Goal: Task Accomplishment & Management: Complete application form

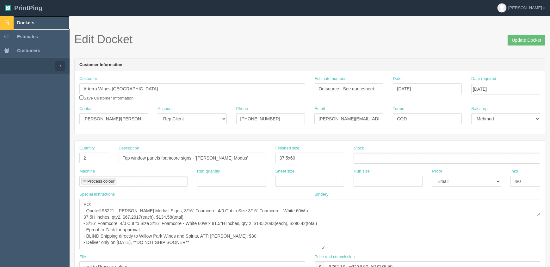
click at [30, 22] on span "Dockets" at bounding box center [25, 22] width 17 height 5
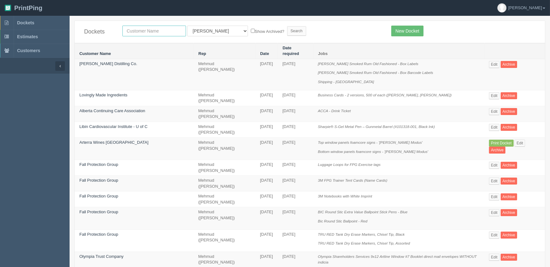
click at [155, 32] on input "text" at bounding box center [154, 31] width 64 height 11
type input "cphr"
click at [287, 26] on input "Search" at bounding box center [296, 30] width 19 height 9
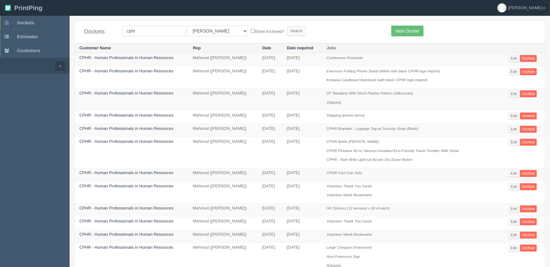
click at [337, 27] on form "cphr All Users Ali Ali Test 1 Aly Amy Ankit Arif Brandon Dan France Greg Jim Ma…" at bounding box center [251, 31] width 259 height 11
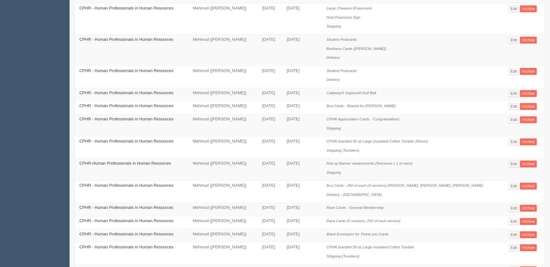
scroll to position [240, 0]
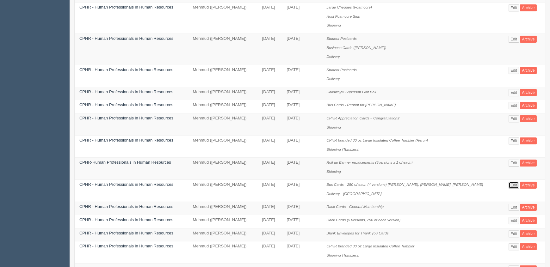
click at [518, 183] on link "Edit" at bounding box center [514, 185] width 10 height 7
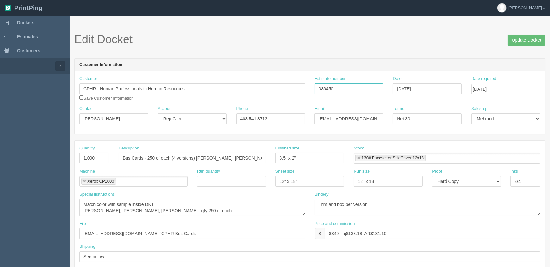
drag, startPoint x: 336, startPoint y: 88, endPoint x: 213, endPoint y: 88, distance: 123.1
click at [213, 88] on div "Customer CPHR - Human Professionals in Human Resources Save Customer Informatio…" at bounding box center [310, 91] width 470 height 30
click at [345, 86] on input "086450" at bounding box center [349, 89] width 69 height 11
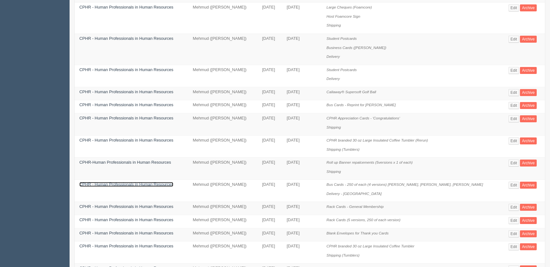
click at [103, 183] on link "CPHR - Human Professionals in Human Resources" at bounding box center [126, 184] width 94 height 5
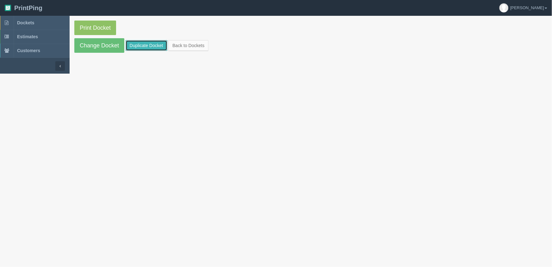
click at [154, 43] on link "Duplicate Docket" at bounding box center [147, 45] width 42 height 11
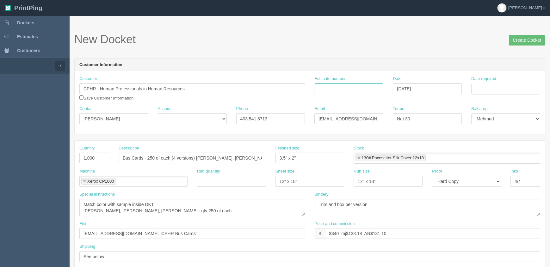
click at [345, 89] on input "Estimate number" at bounding box center [349, 89] width 69 height 11
type input "092357"
type input "September 9, 2025"
click at [513, 131] on td "11" at bounding box center [512, 131] width 8 height 9
type input "[DATE]"
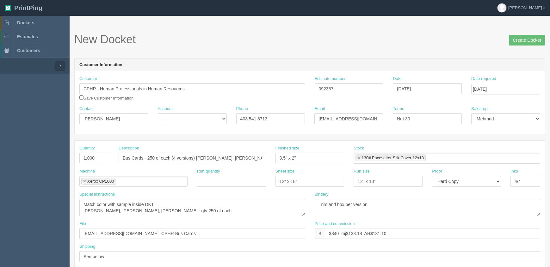
click at [380, 60] on header "Customer Information" at bounding box center [310, 65] width 470 height 13
drag, startPoint x: 196, startPoint y: 158, endPoint x: 642, endPoint y: 137, distance: 445.9
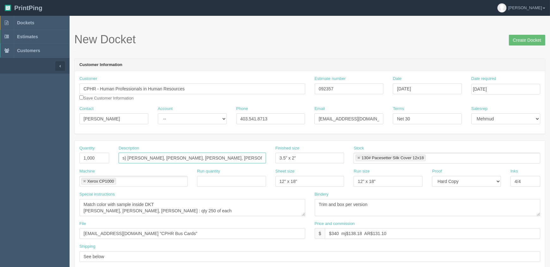
type input "Bus Cards - 250 of each (4 versions) Cali Kleine, Bailey Beauchamp, Nicole Bour…"
drag, startPoint x: 220, startPoint y: 210, endPoint x: 55, endPoint y: 212, distance: 165.1
paste textarea "Cali Kleine, Bailey Beauchamp, Nicole Bourgeois, Lynda Bergeron"
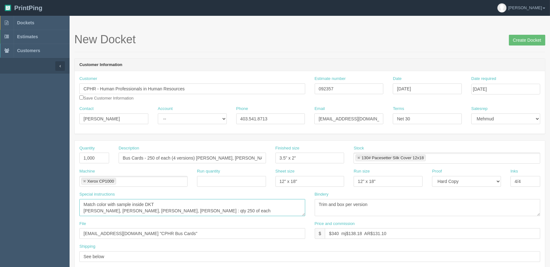
type textarea "Match color with sample inside DKT Cali Kleine, Bailey Beauchamp, Nicole Bourge…"
click at [177, 115] on select "-- Existing Client Allrush Client Rep Client" at bounding box center [192, 119] width 69 height 11
select select "Rep Client"
click at [158, 114] on select "-- Existing Client Allrush Client Rep Client" at bounding box center [192, 119] width 69 height 11
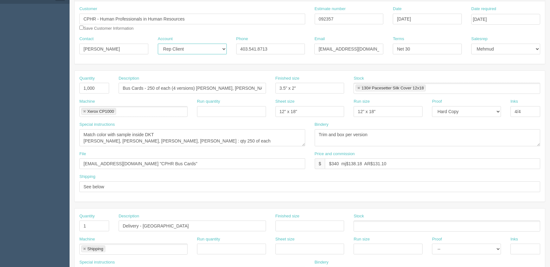
scroll to position [144, 0]
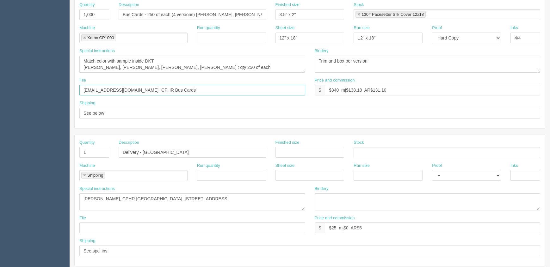
click at [169, 87] on input "files@allrush.ca "CPHR Bus Cards"" at bounding box center [192, 90] width 226 height 11
drag, startPoint x: 123, startPoint y: 116, endPoint x: 0, endPoint y: 104, distance: 123.9
click at [0, 106] on section "Dockets Estimates Customers" at bounding box center [275, 151] width 550 height 559
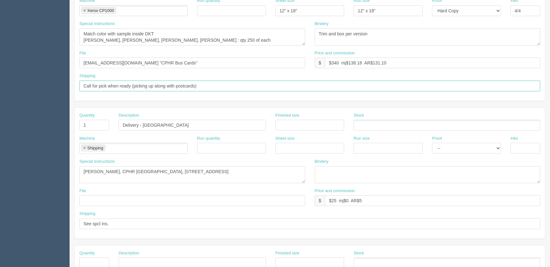
scroll to position [201, 0]
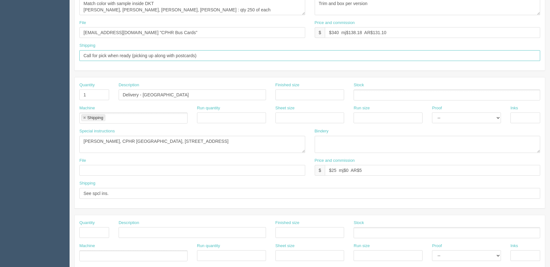
type input "Call for pick when ready (picking up along with postcards)"
drag, startPoint x: 95, startPoint y: 91, endPoint x: 86, endPoint y: 99, distance: 12.1
click at [64, 94] on section "Dockets Estimates Customers" at bounding box center [275, 94] width 550 height 559
drag, startPoint x: 183, startPoint y: 89, endPoint x: 72, endPoint y: 107, distance: 111.5
click at [75, 95] on div "Quantity Description Delivery - Calgary Finished size Stock" at bounding box center [310, 93] width 470 height 23
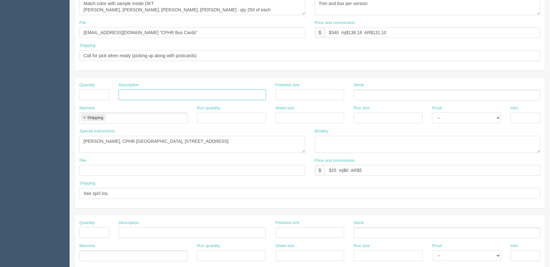
click at [84, 116] on link at bounding box center [85, 118] width 4 height 4
click at [0, 127] on section "Dockets Estimates Customers" at bounding box center [275, 94] width 550 height 559
drag, startPoint x: 395, startPoint y: 166, endPoint x: 131, endPoint y: 177, distance: 265.0
click at [131, 172] on div "File Price and commission $ $25 mj$0 AR$5" at bounding box center [310, 169] width 470 height 23
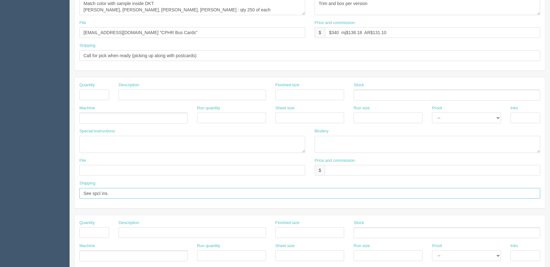
drag, startPoint x: 121, startPoint y: 190, endPoint x: 5, endPoint y: 189, distance: 116.4
click at [5, 189] on section "Dockets Estimates Customers" at bounding box center [275, 94] width 550 height 559
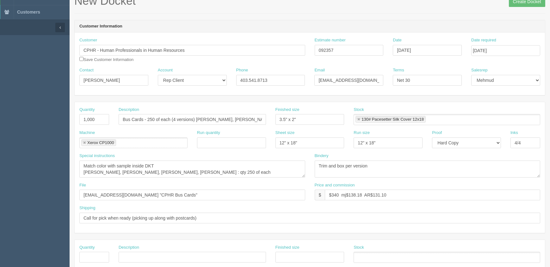
scroll to position [115, 0]
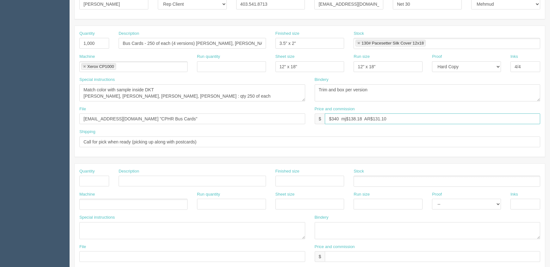
click at [404, 118] on input "$340 mj$138.18 AR$131.10" at bounding box center [432, 119] width 215 height 11
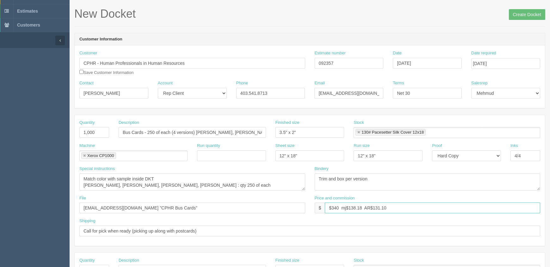
scroll to position [0, 0]
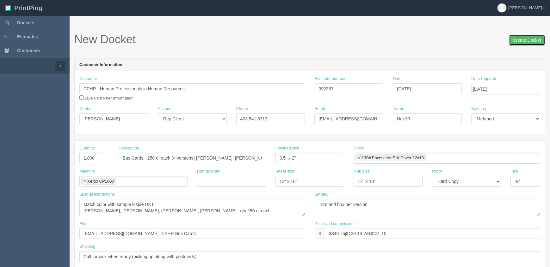
click at [527, 38] on input "Create Docket" at bounding box center [527, 40] width 36 height 11
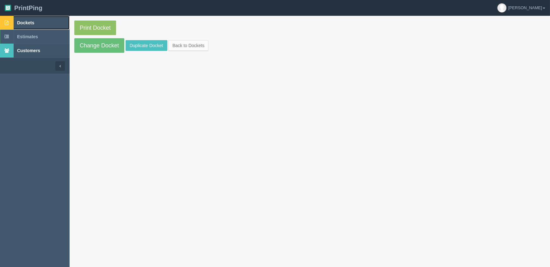
drag, startPoint x: 32, startPoint y: 23, endPoint x: 62, endPoint y: 52, distance: 41.6
click at [32, 23] on span "Dockets" at bounding box center [25, 22] width 17 height 5
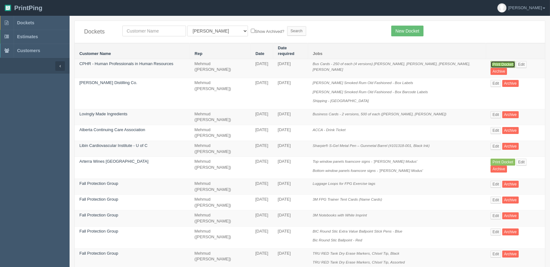
click at [495, 61] on link "Print Docket" at bounding box center [503, 64] width 24 height 7
click at [37, 22] on link "Dockets" at bounding box center [35, 23] width 70 height 14
